Goal: Use online tool/utility: Utilize a website feature to perform a specific function

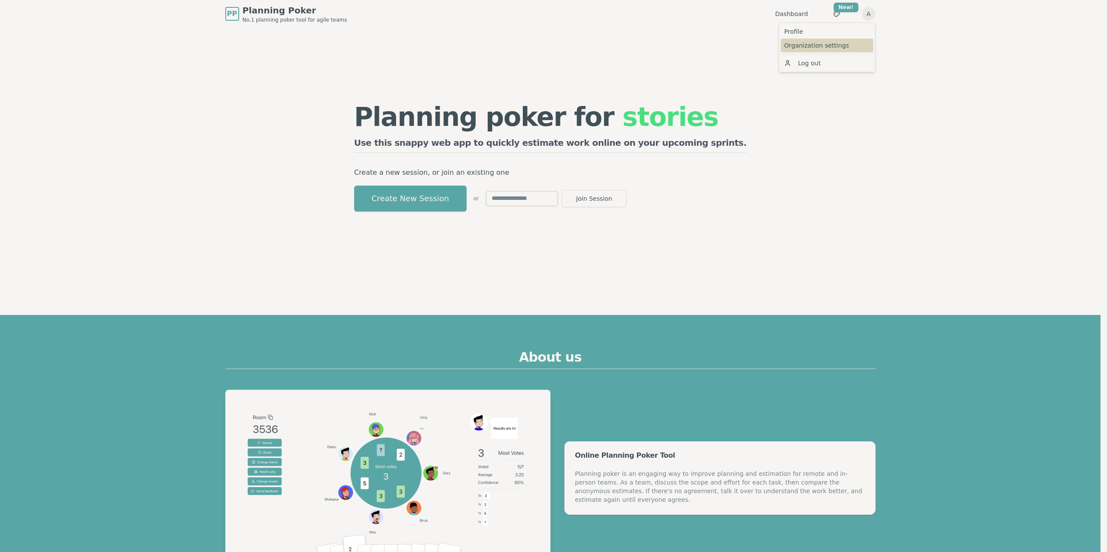
click at [813, 44] on link "Organization settings" at bounding box center [827, 45] width 93 height 14
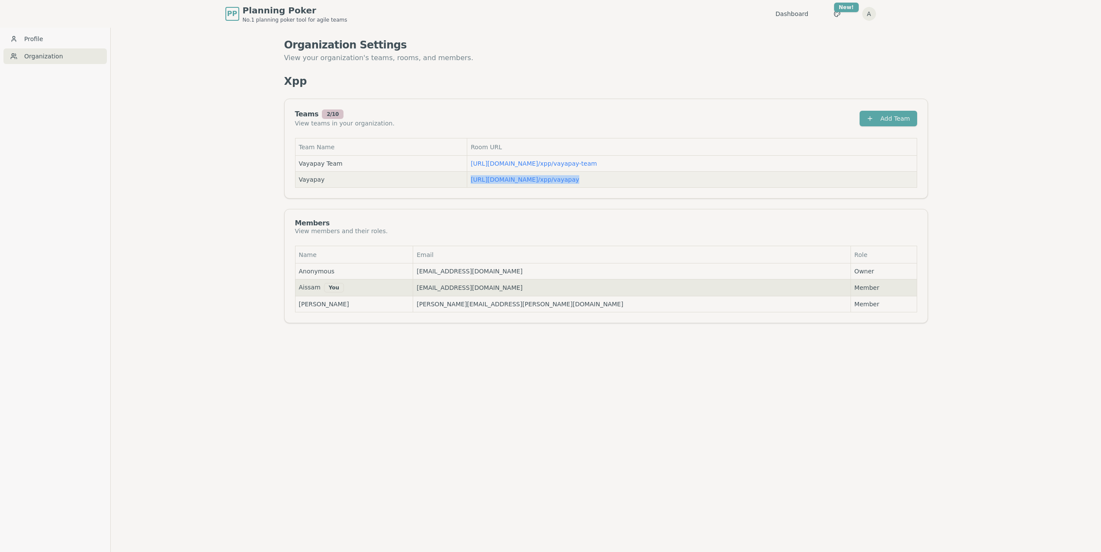
click at [516, 173] on td "[URL][DOMAIN_NAME] / xpp/vayapay" at bounding box center [691, 180] width 449 height 16
click at [516, 176] on link "[URL][DOMAIN_NAME] / xpp/vayapay" at bounding box center [525, 179] width 109 height 7
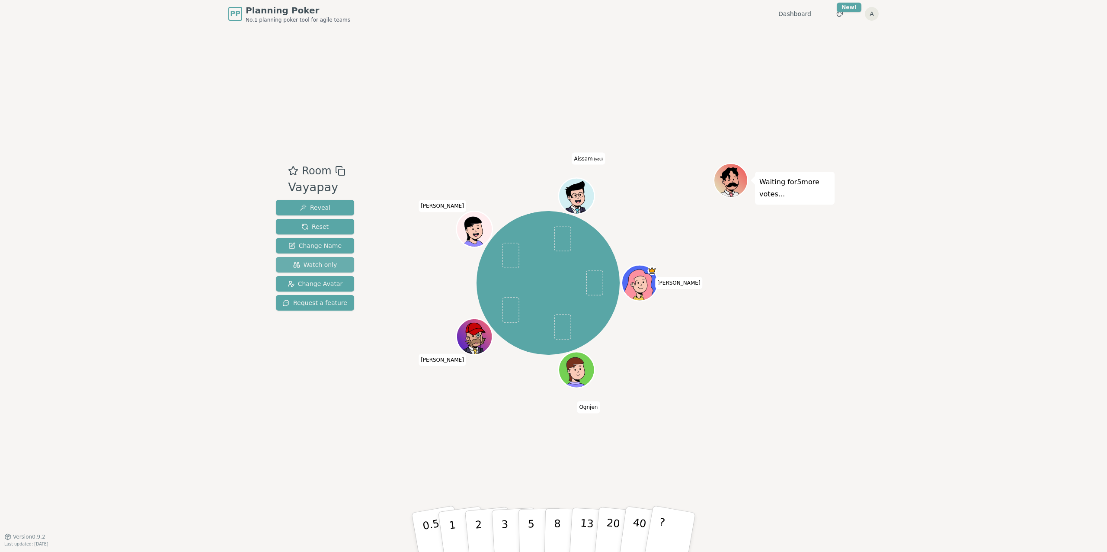
click at [332, 258] on button "Watch only" at bounding box center [315, 265] width 78 height 16
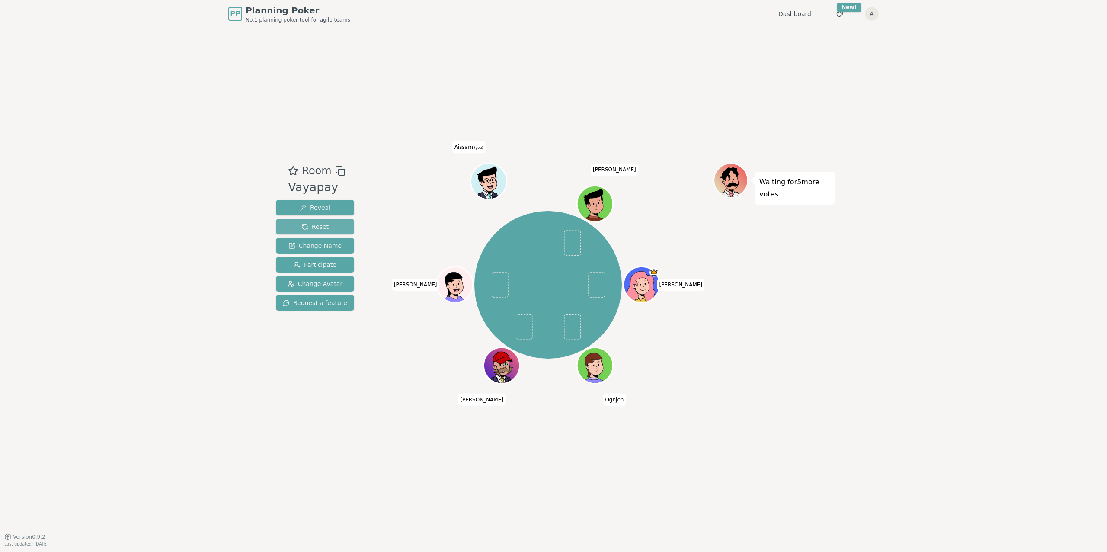
click at [309, 225] on span "Reset" at bounding box center [314, 226] width 27 height 9
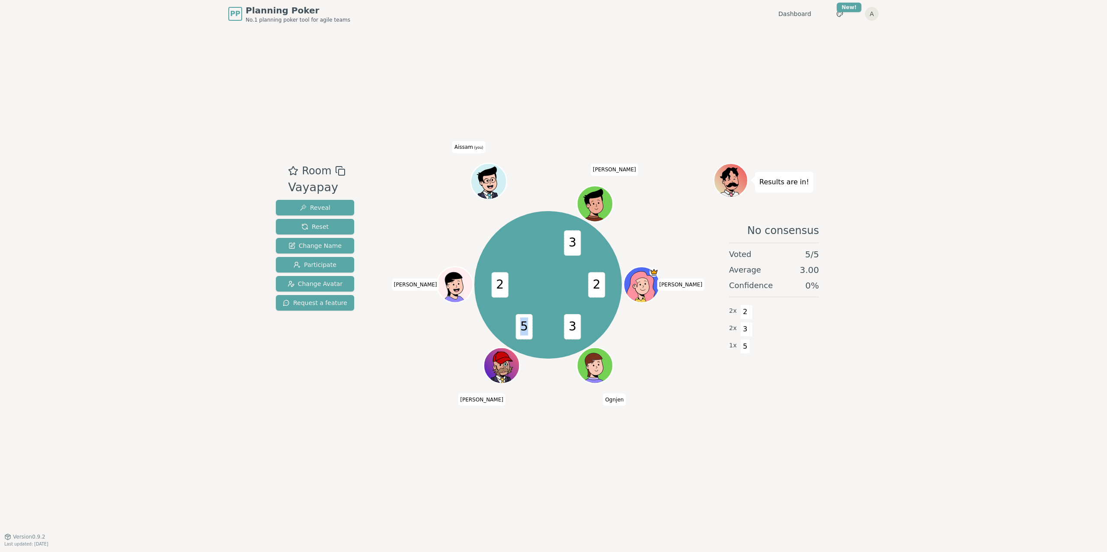
drag, startPoint x: 521, startPoint y: 328, endPoint x: 525, endPoint y: 331, distance: 4.7
click at [525, 331] on span "5" at bounding box center [524, 327] width 17 height 26
click at [535, 329] on div "2 3 5 2 3 Marko Ognjen Denis Aleksandra Aissam (you) sasi" at bounding box center [549, 285] width 148 height 148
click at [523, 327] on span "5" at bounding box center [524, 327] width 17 height 26
click at [525, 328] on span "5" at bounding box center [524, 327] width 17 height 26
